Goal: Information Seeking & Learning: Compare options

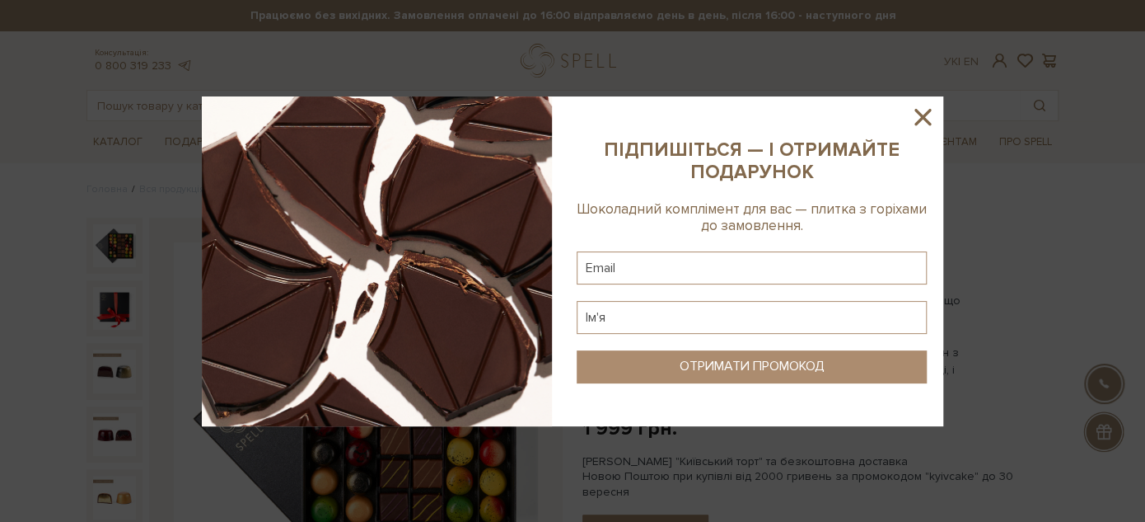
click at [924, 105] on icon at bounding box center [923, 117] width 28 height 28
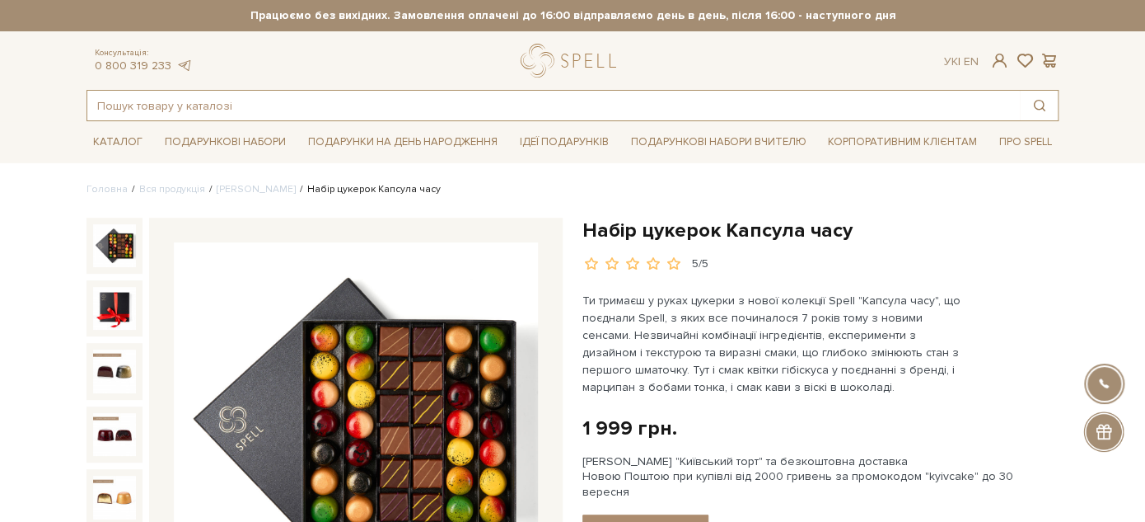
click at [423, 101] on input "text" at bounding box center [553, 106] width 933 height 30
click at [608, 231] on h1 "Набір цукерок Капсула часу" at bounding box center [820, 231] width 476 height 26
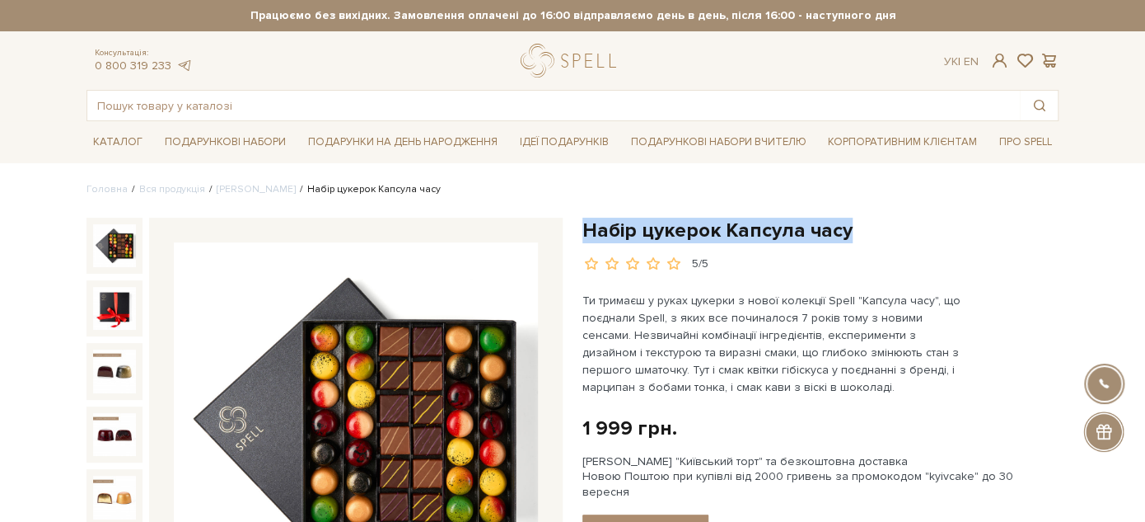
drag, startPoint x: 608, startPoint y: 231, endPoint x: 860, endPoint y: 219, distance: 252.4
click at [863, 227] on h1 "Набір цукерок Капсула часу" at bounding box center [820, 231] width 476 height 26
copy div "Набір цукерок Капсула часу"
